Goal: Task Accomplishment & Management: Use online tool/utility

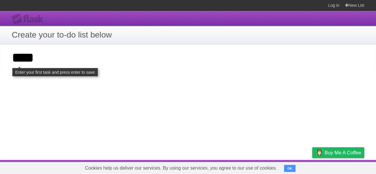
type input "****"
click input "**********" at bounding box center [0, 0] width 0 height 0
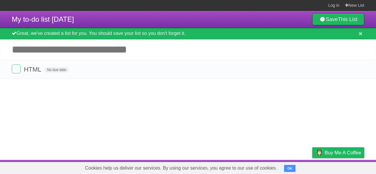
click at [108, 86] on article "My to-do list [DATE] Save This List Great, we've created a list for you. You sh…" at bounding box center [188, 85] width 376 height 149
